Goal: Task Accomplishment & Management: Manage account settings

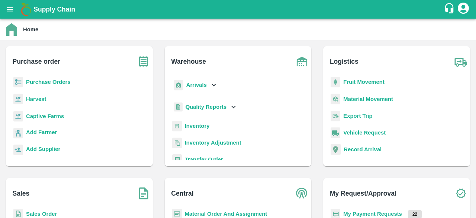
click at [41, 83] on b "Purchase Orders" at bounding box center [48, 82] width 45 height 6
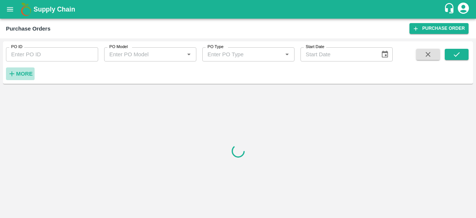
click at [17, 75] on strong "More" at bounding box center [24, 74] width 17 height 6
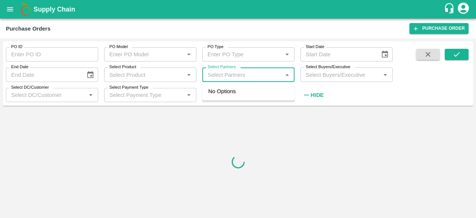
click at [211, 76] on input "Select Partners" at bounding box center [242, 75] width 75 height 10
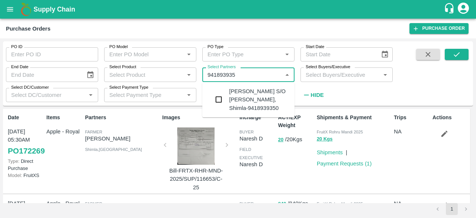
type input "9418939350"
click at [215, 100] on input "checkbox" at bounding box center [218, 99] width 15 height 15
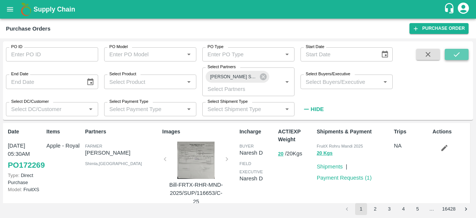
click at [455, 52] on icon "submit" at bounding box center [457, 54] width 8 height 8
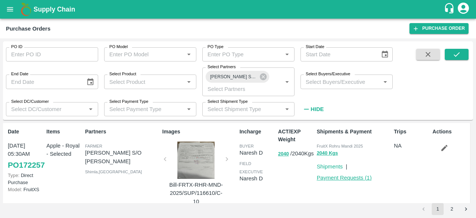
click at [345, 177] on link "Payment Requests ( 1 )" at bounding box center [344, 177] width 55 height 6
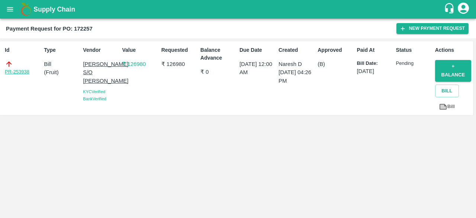
click at [22, 71] on link "PR-253938" at bounding box center [17, 71] width 25 height 7
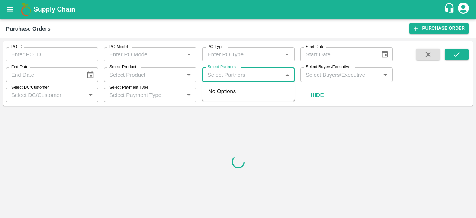
click at [237, 75] on input "Select Partners" at bounding box center [242, 75] width 75 height 10
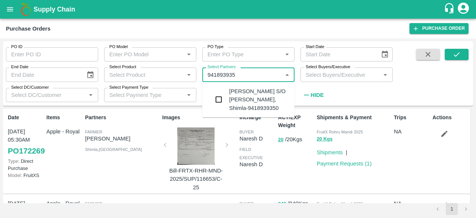
type input "9418939350"
click at [218, 100] on input "checkbox" at bounding box center [218, 99] width 15 height 15
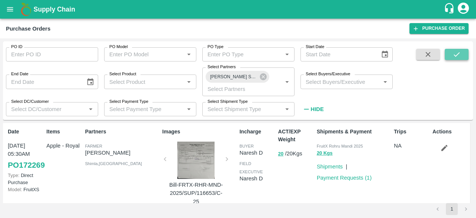
click at [456, 54] on icon "submit" at bounding box center [457, 54] width 8 height 8
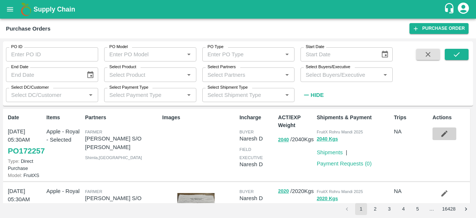
click at [441, 134] on icon "button" at bounding box center [444, 133] width 8 height 8
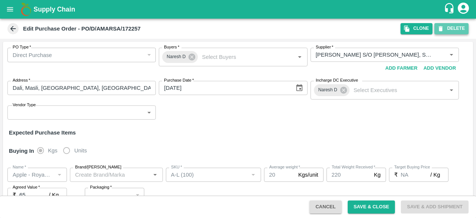
click at [449, 29] on button "DELETE" at bounding box center [451, 28] width 34 height 11
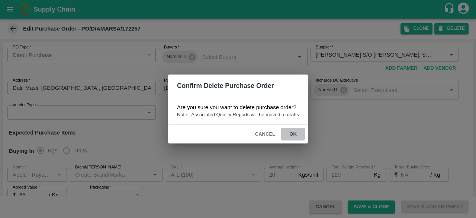
click at [292, 131] on button "ok" at bounding box center [293, 134] width 24 height 13
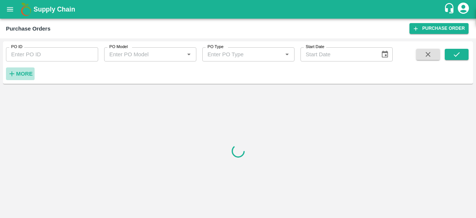
click at [16, 73] on strong "More" at bounding box center [24, 74] width 17 height 6
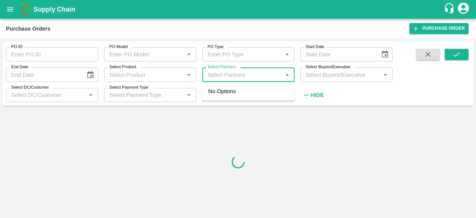
click at [222, 75] on input "Select Partners" at bounding box center [242, 75] width 75 height 10
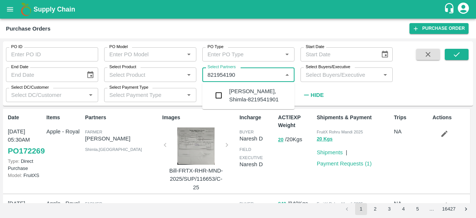
type input "8219541901"
click at [218, 95] on input "checkbox" at bounding box center [218, 95] width 15 height 15
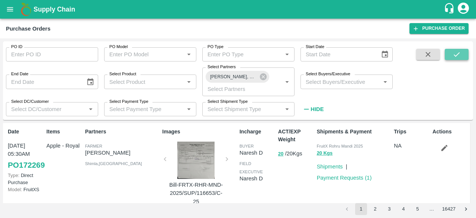
click at [454, 54] on icon "submit" at bounding box center [457, 54] width 8 height 8
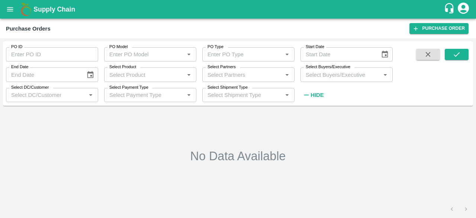
click at [244, 77] on input "Select Partners" at bounding box center [242, 75] width 75 height 10
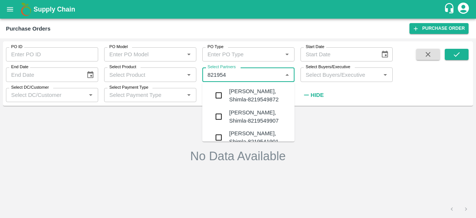
type input "8219541"
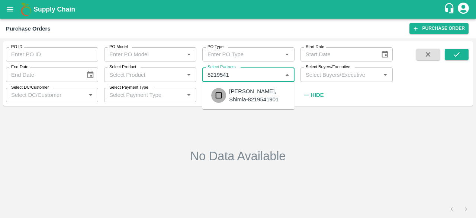
click at [219, 95] on input "checkbox" at bounding box center [218, 95] width 15 height 15
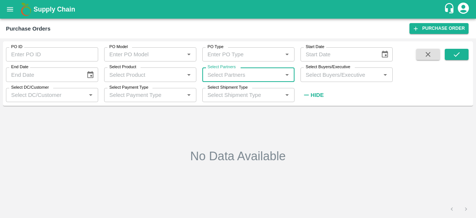
click at [226, 77] on input "Select Partners" at bounding box center [242, 75] width 75 height 10
click at [224, 75] on input "Select Partners" at bounding box center [242, 75] width 75 height 10
click at [229, 75] on input "Select Partners" at bounding box center [242, 75] width 75 height 10
type input "8219541901"
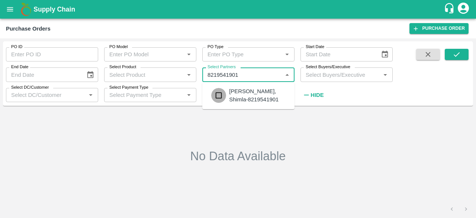
click at [219, 94] on input "checkbox" at bounding box center [218, 95] width 15 height 15
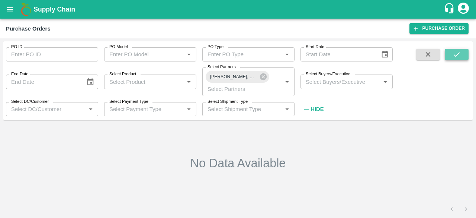
click at [457, 54] on icon "submit" at bounding box center [457, 54] width 8 height 8
click at [452, 52] on button "submit" at bounding box center [457, 54] width 24 height 11
click at [265, 78] on icon at bounding box center [263, 76] width 7 height 7
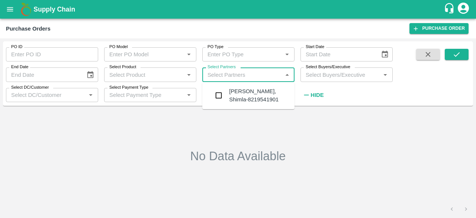
click at [252, 76] on input "Select Partners" at bounding box center [242, 75] width 75 height 10
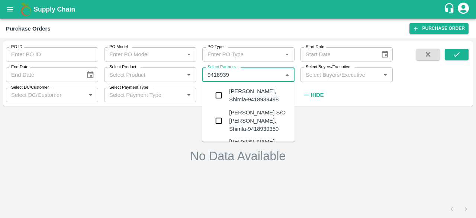
type input "94189393"
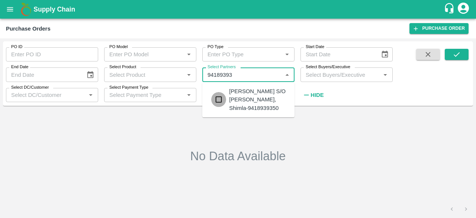
click at [219, 98] on input "checkbox" at bounding box center [218, 99] width 15 height 15
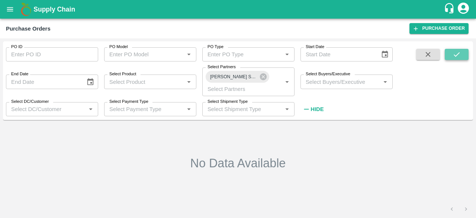
click at [455, 51] on icon "submit" at bounding box center [457, 54] width 8 height 8
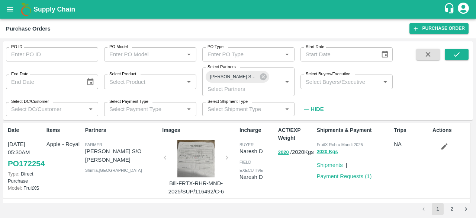
scroll to position [1, 0]
click at [333, 174] on link "Payment Requests ( 1 )" at bounding box center [344, 176] width 55 height 6
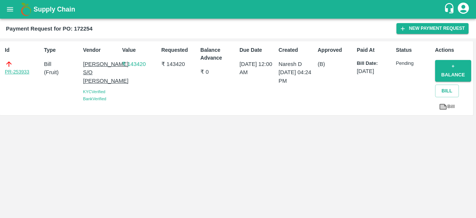
click at [23, 70] on link "PR-253933" at bounding box center [17, 71] width 25 height 7
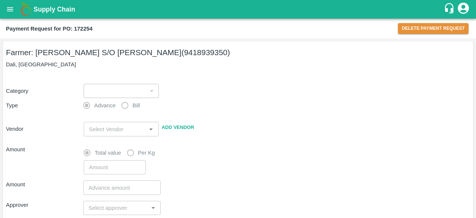
type input "1"
radio input "false"
radio input "true"
type input "[PERSON_NAME] S/O [PERSON_NAME] - 9418939350(Farmer)"
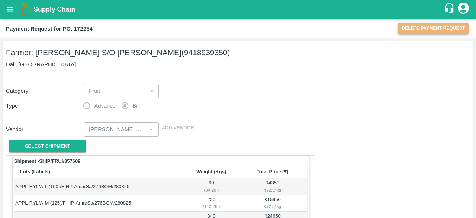
click at [421, 24] on button "Delete Payment Request" at bounding box center [433, 28] width 71 height 11
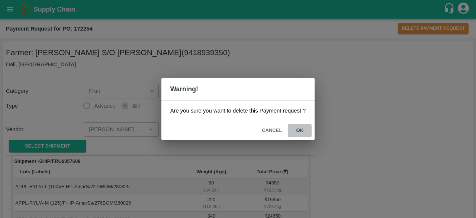
click at [299, 128] on button "ok" at bounding box center [300, 130] width 24 height 13
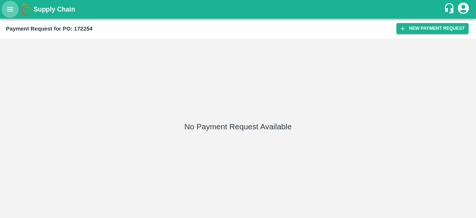
click at [12, 10] on icon "open drawer" at bounding box center [10, 9] width 8 height 8
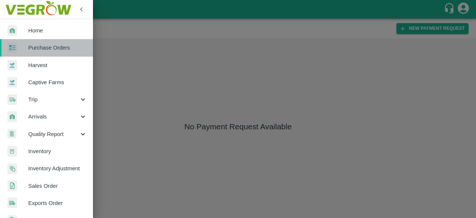
click at [54, 45] on span "Purchase Orders" at bounding box center [57, 48] width 59 height 8
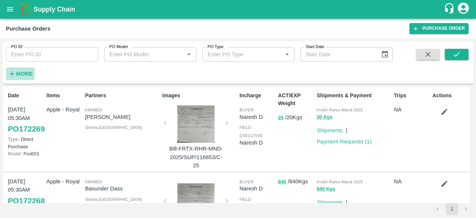
click at [24, 73] on strong "More" at bounding box center [24, 74] width 17 height 6
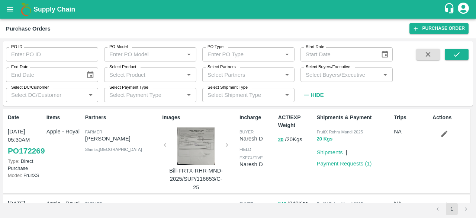
click at [219, 70] on label "Select Partners" at bounding box center [221, 67] width 28 height 6
click at [219, 70] on input "Select Partners" at bounding box center [242, 75] width 75 height 10
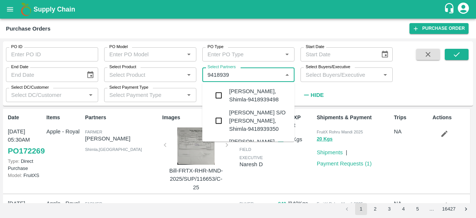
type input "94189393"
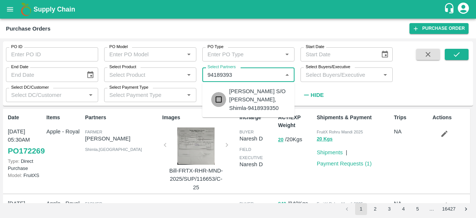
click at [219, 101] on input "checkbox" at bounding box center [218, 99] width 15 height 15
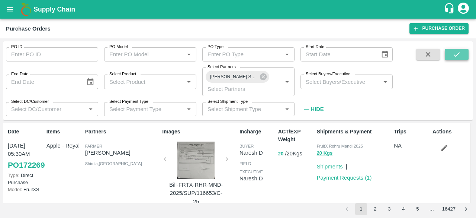
click at [460, 53] on icon "submit" at bounding box center [457, 54] width 8 height 8
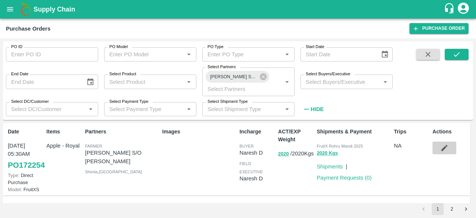
click at [436, 145] on button "button" at bounding box center [444, 147] width 24 height 13
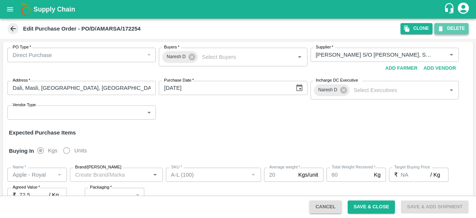
click at [450, 29] on button "DELETE" at bounding box center [451, 28] width 34 height 11
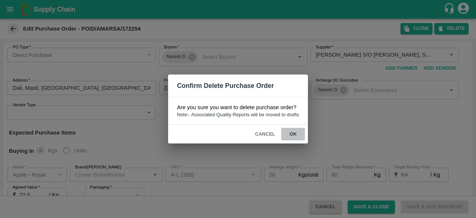
click at [290, 132] on button "ok" at bounding box center [293, 134] width 24 height 13
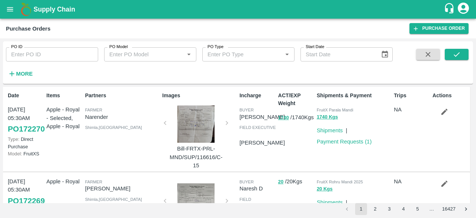
click at [16, 73] on strong "More" at bounding box center [24, 74] width 17 height 6
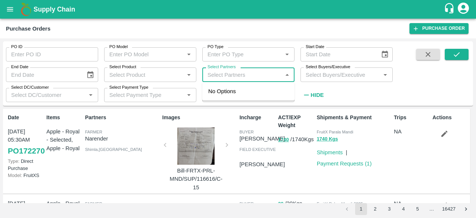
click at [225, 72] on input "Select Partners" at bounding box center [242, 75] width 75 height 10
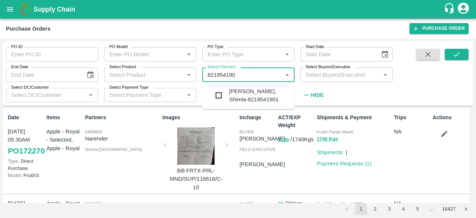
type input "8219541901"
click at [218, 97] on input "checkbox" at bounding box center [218, 95] width 15 height 15
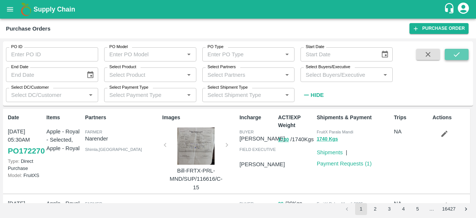
click at [458, 55] on icon "submit" at bounding box center [457, 54] width 8 height 8
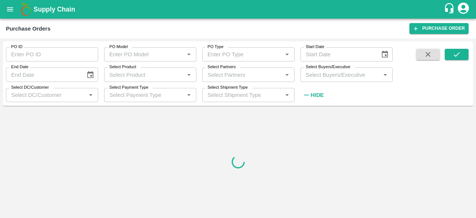
click at [239, 72] on input "Select Partners" at bounding box center [242, 75] width 75 height 10
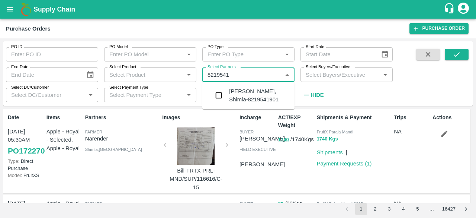
type input "82195419"
click at [219, 96] on input "checkbox" at bounding box center [218, 95] width 15 height 15
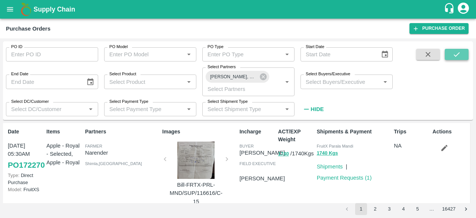
click at [452, 50] on button "submit" at bounding box center [457, 54] width 24 height 11
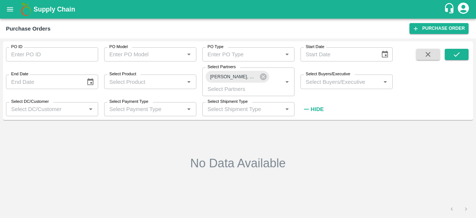
click at [237, 153] on div "No Data Available" at bounding box center [238, 163] width 464 height 74
